Goal: Navigation & Orientation: Find specific page/section

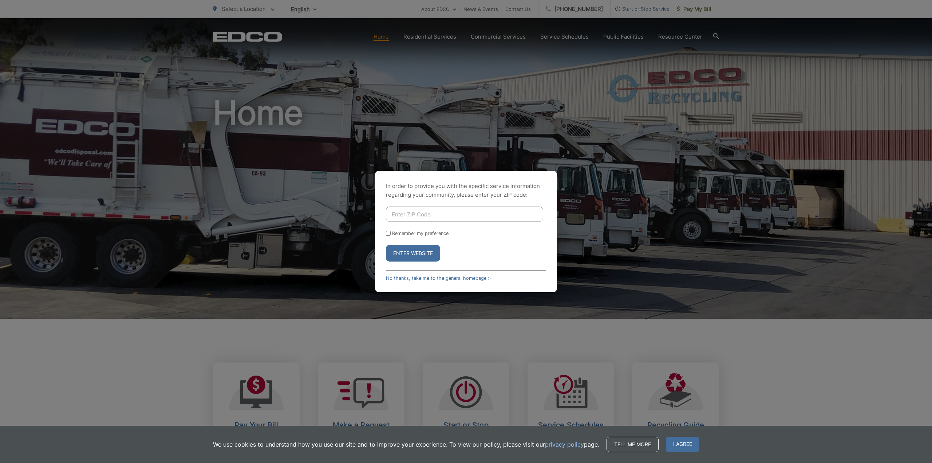
click at [386, 234] on input "Remember my preference" at bounding box center [388, 233] width 5 height 5
checkbox input "true"
click at [447, 276] on link "No thanks, take me to the general homepage >" at bounding box center [438, 277] width 105 height 5
drag, startPoint x: 388, startPoint y: 241, endPoint x: 384, endPoint y: 238, distance: 4.9
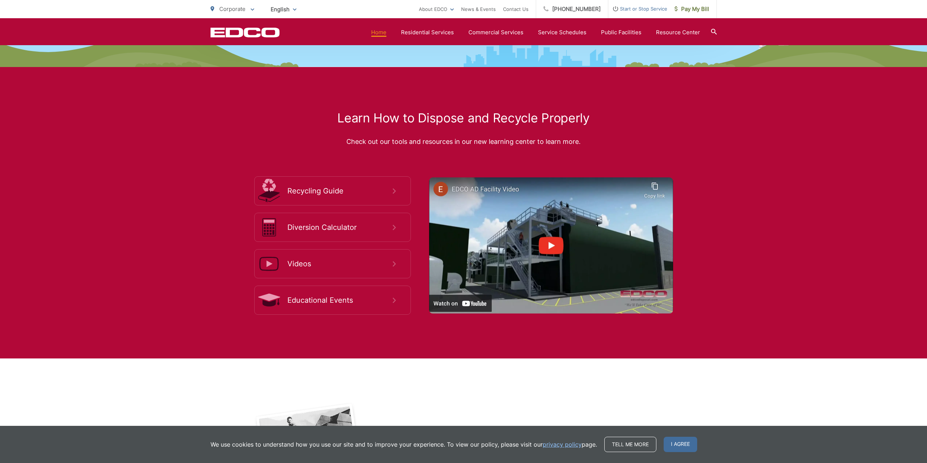
scroll to position [1166, 0]
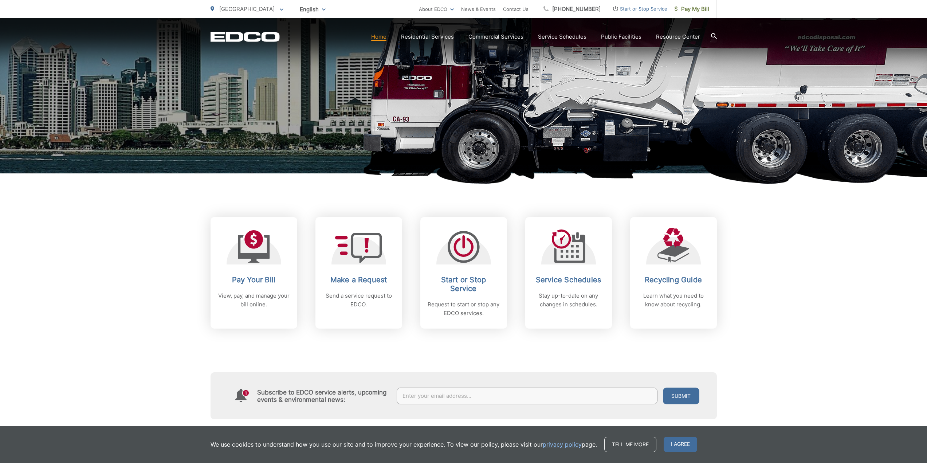
scroll to position [146, 0]
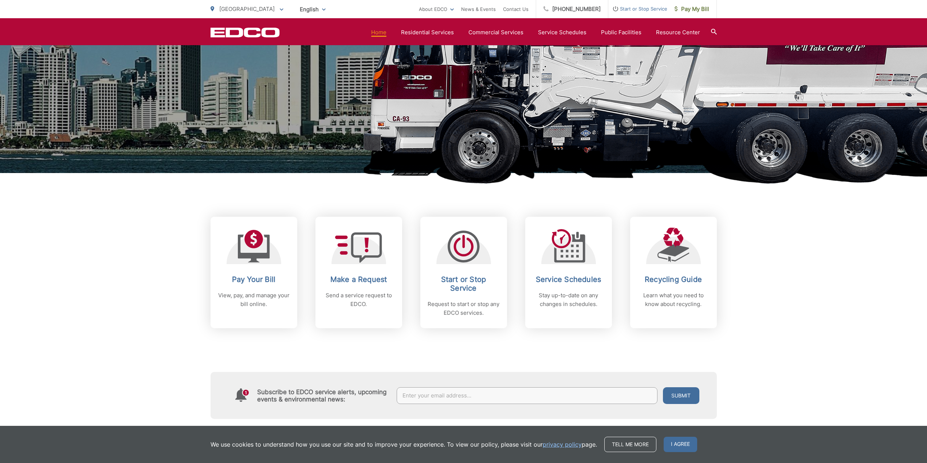
click at [664, 24] on div "EDCO Logo Home Residential Services Curbside Pickup Recycling Organic Recycling…" at bounding box center [463, 31] width 927 height 27
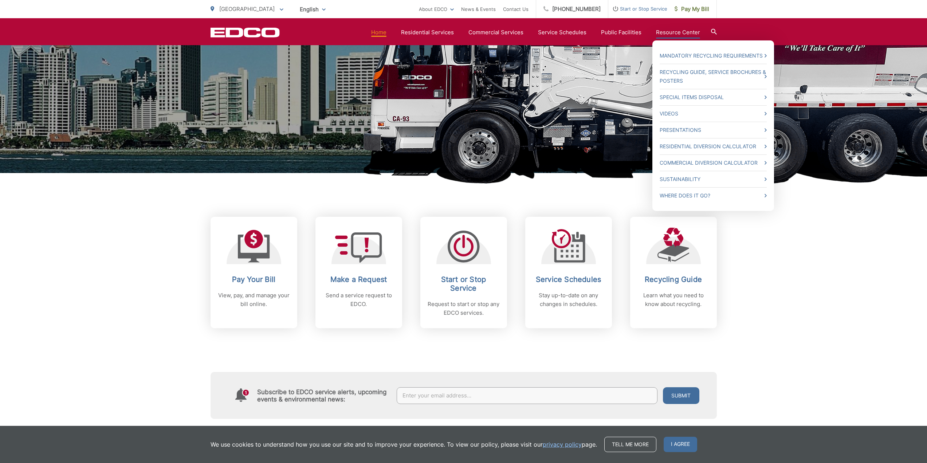
click at [664, 32] on link "Resource Center" at bounding box center [678, 32] width 44 height 9
